Goal: Find specific page/section: Find specific page/section

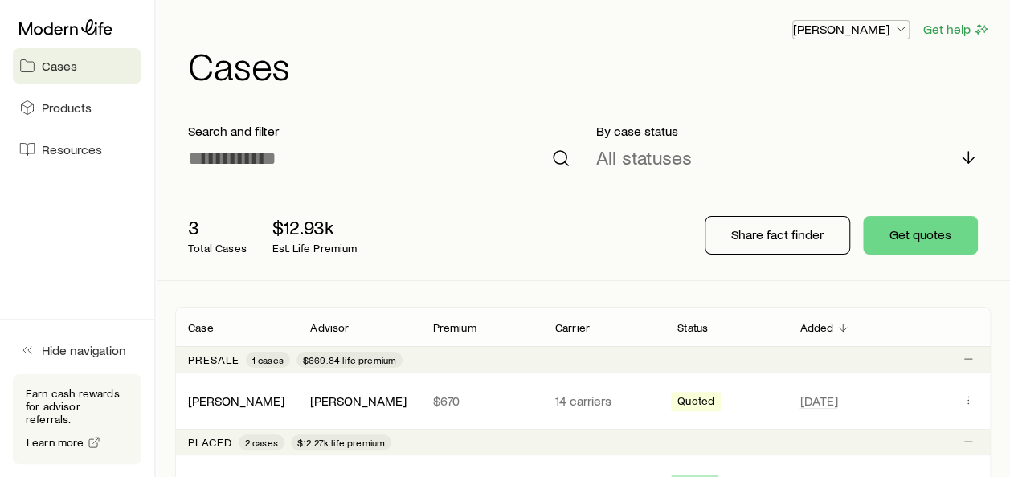
click at [902, 29] on icon "button" at bounding box center [901, 29] width 16 height 16
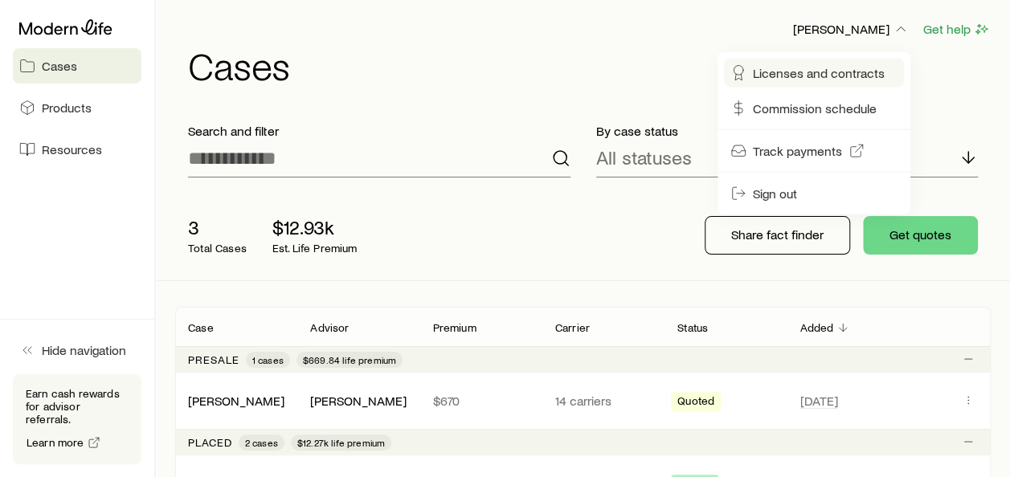
click at [836, 77] on span "Licenses and contracts" at bounding box center [819, 73] width 132 height 16
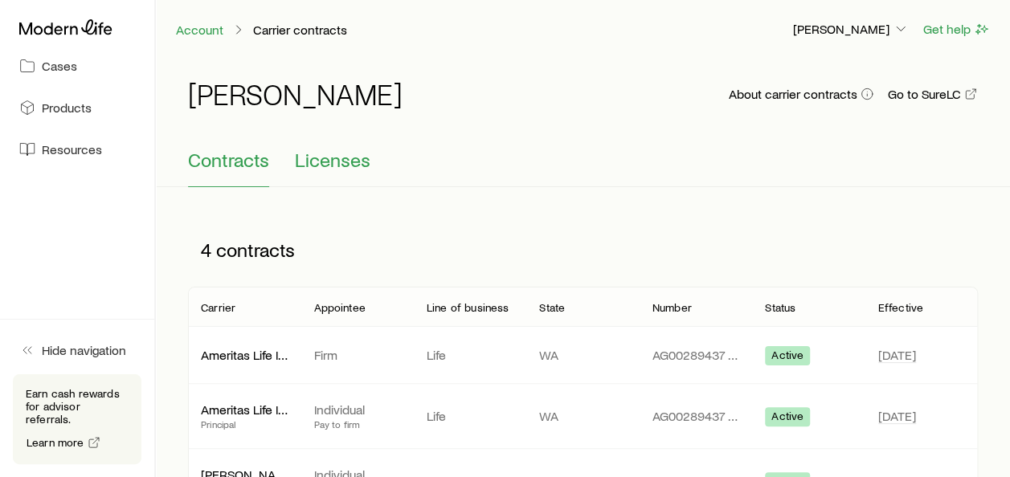
click at [355, 166] on span "Licenses" at bounding box center [333, 160] width 76 height 23
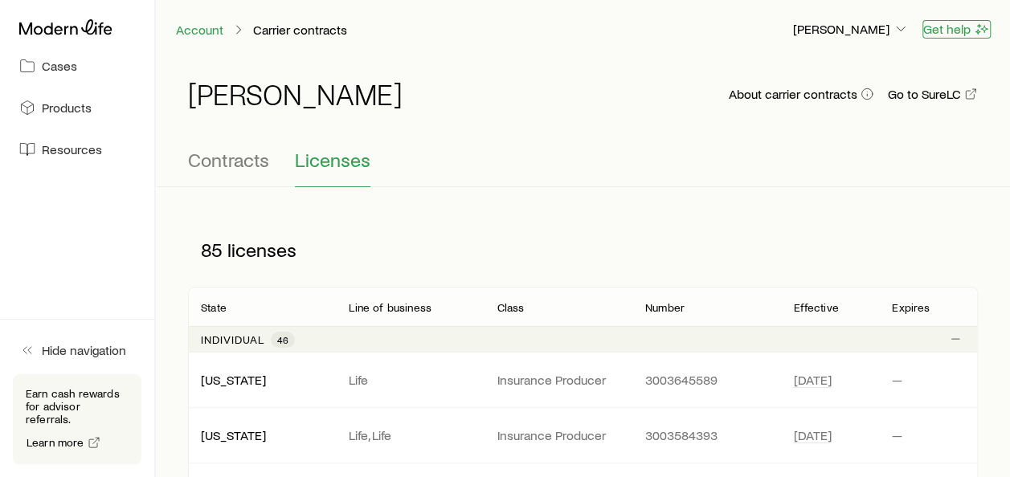
click at [958, 31] on button "Get help" at bounding box center [957, 29] width 68 height 18
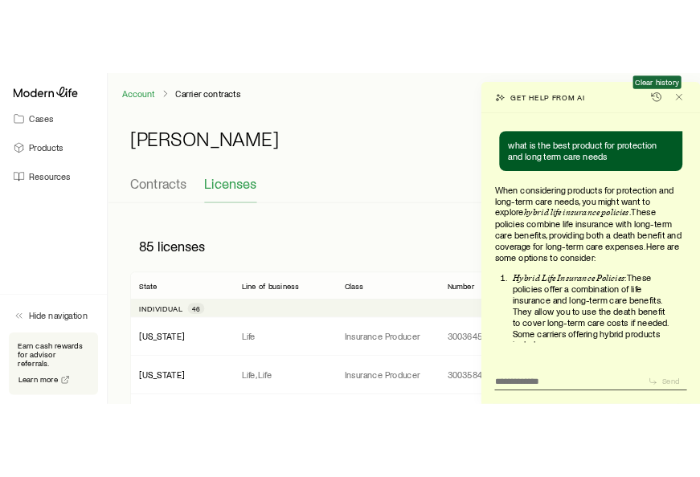
scroll to position [52268, 0]
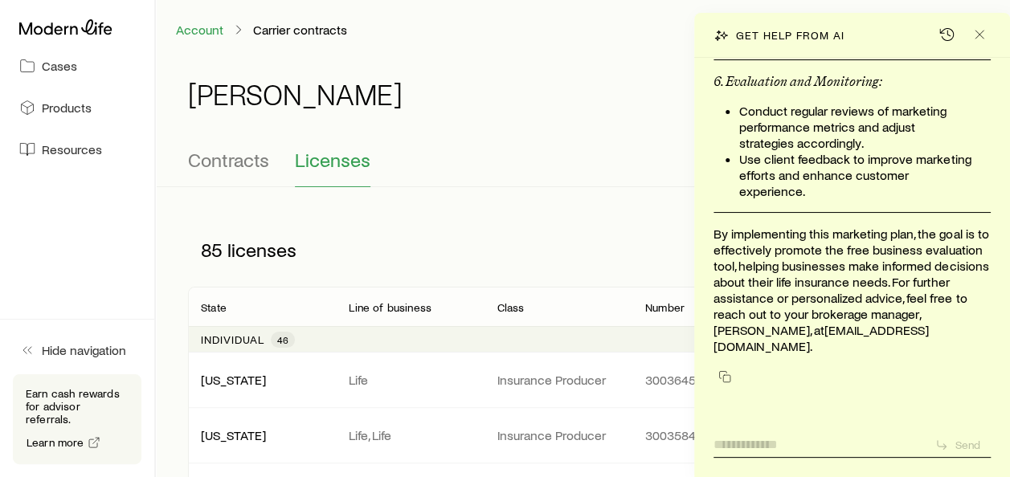
click at [722, 447] on textarea at bounding box center [818, 440] width 208 height 25
click at [636, 182] on div "Contracts Licenses" at bounding box center [583, 168] width 790 height 39
click at [975, 35] on icon "Close" at bounding box center [980, 35] width 16 height 16
